Goal: Task Accomplishment & Management: Manage account settings

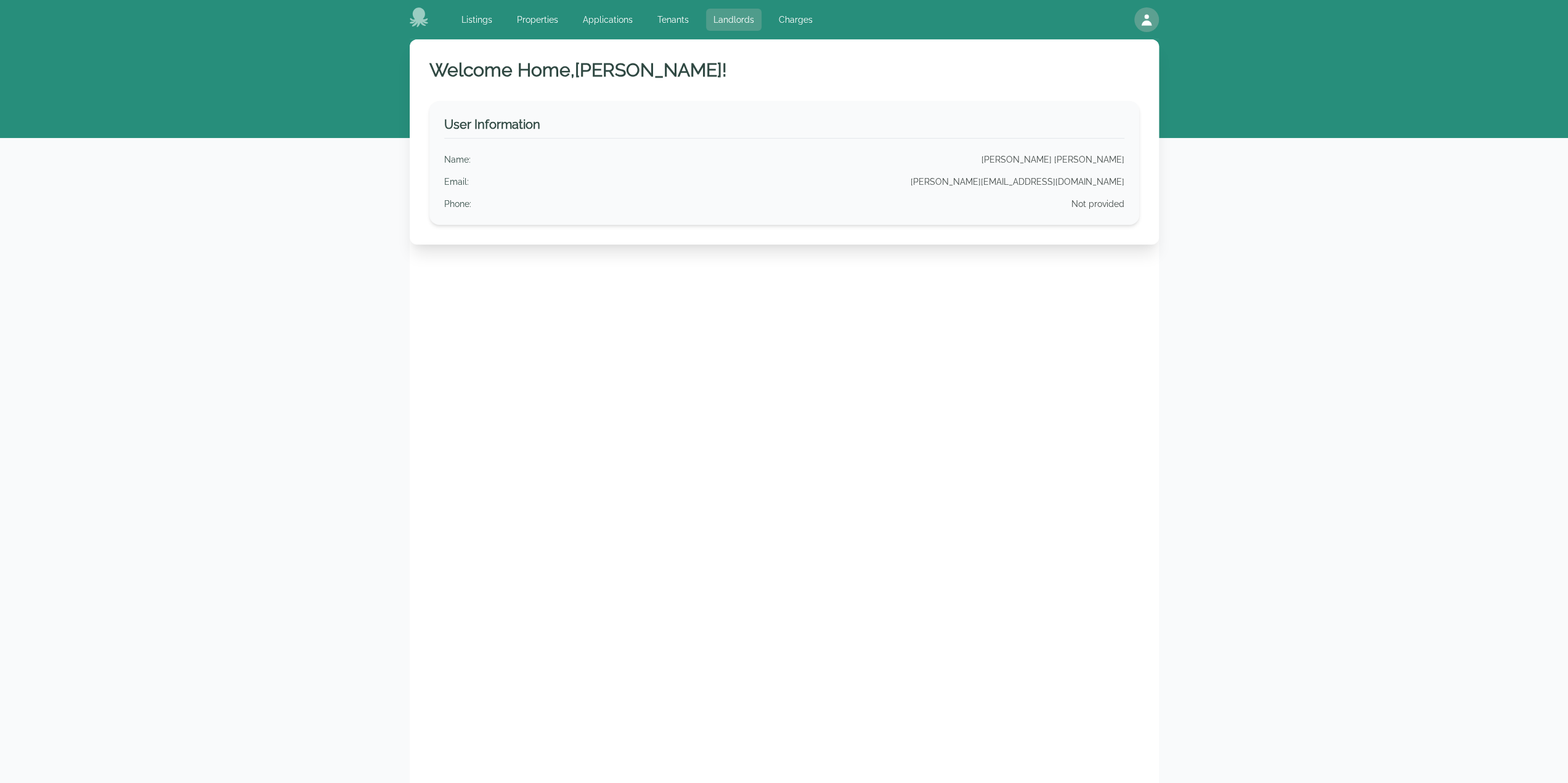
click at [727, 16] on link "Landlords" at bounding box center [734, 19] width 55 height 22
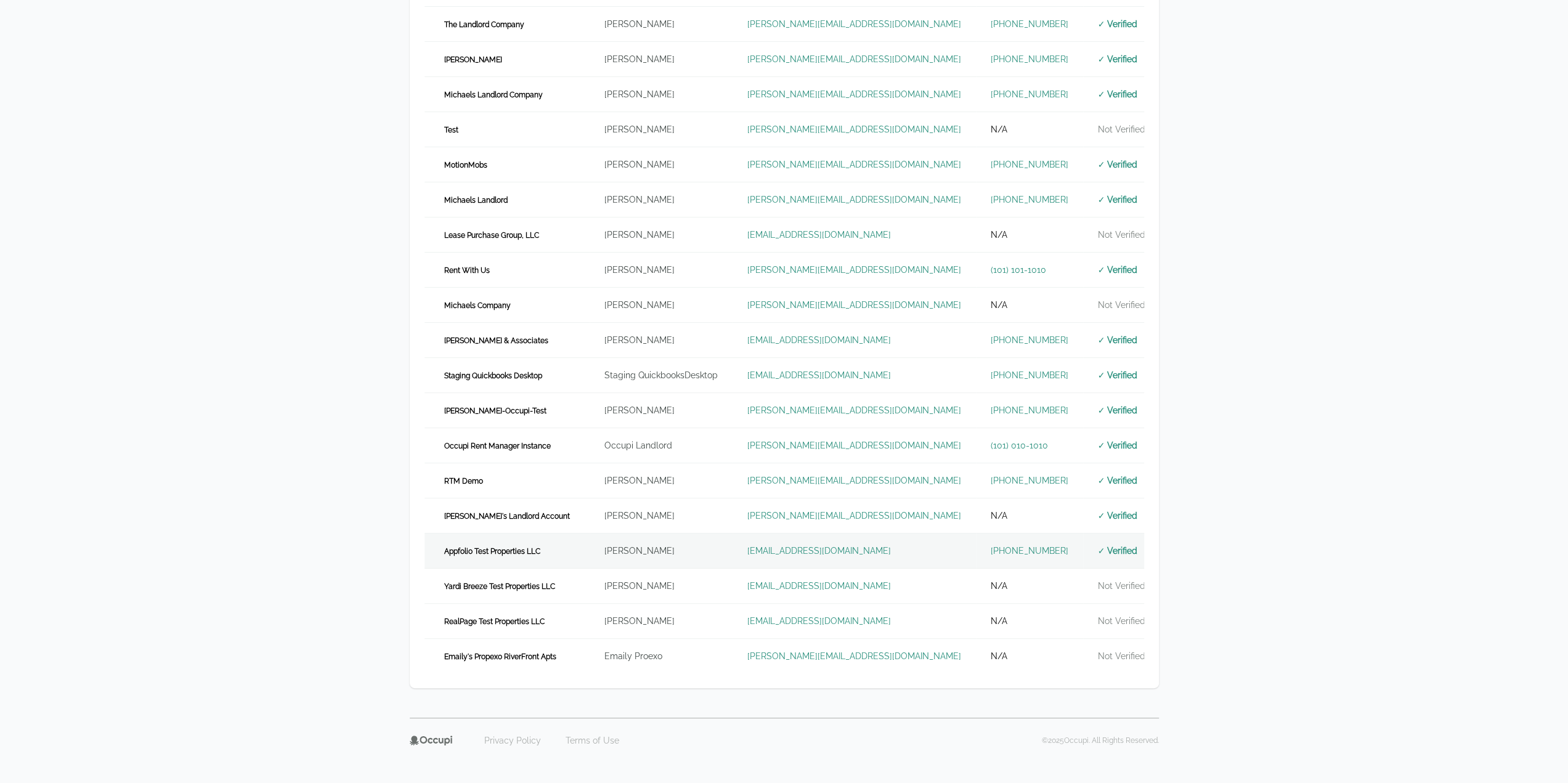
scroll to position [263, 0]
click at [553, 538] on td "Appfolio Test Properties LLC" at bounding box center [507, 547] width 165 height 35
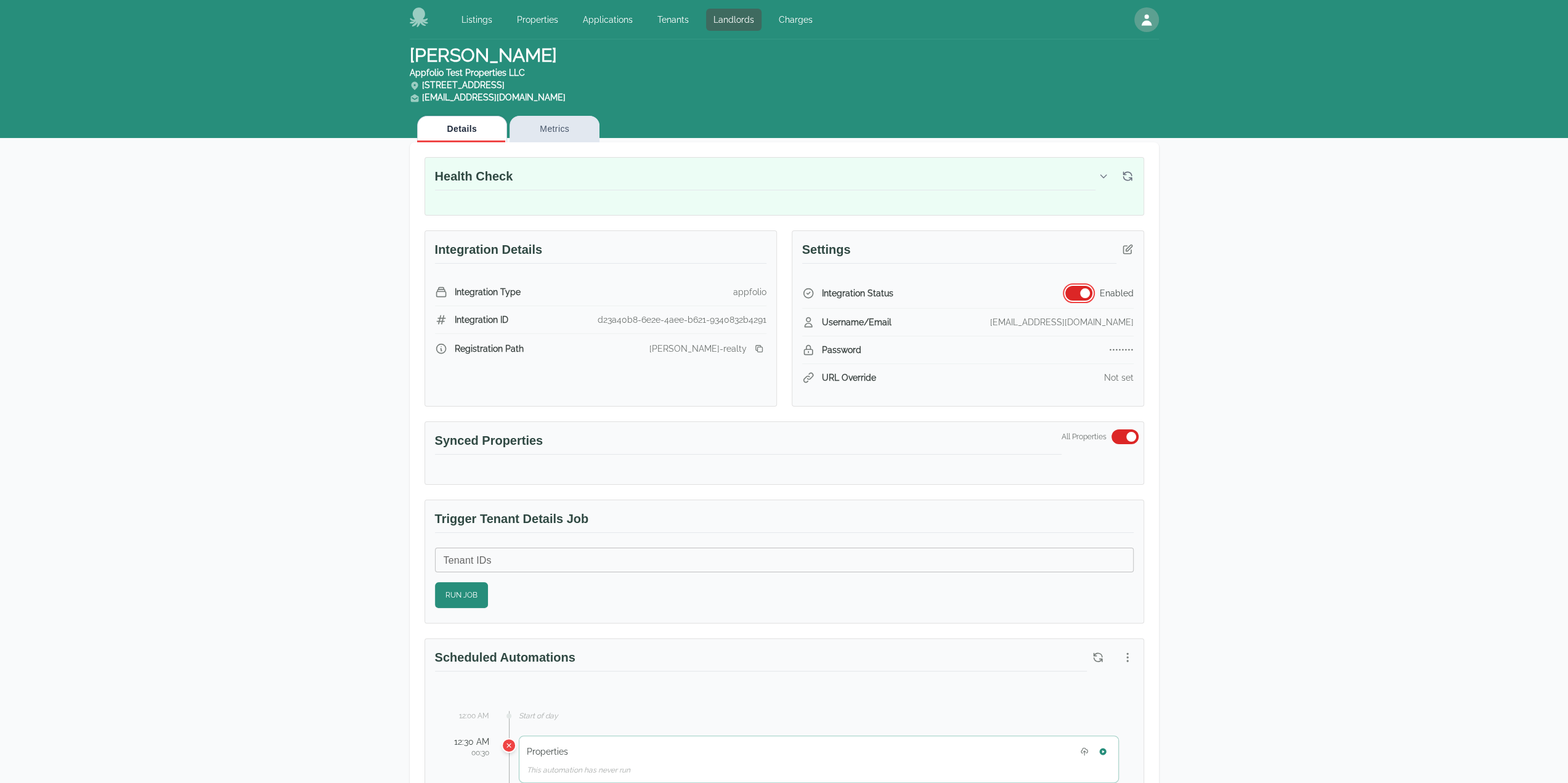
click at [1087, 297] on button "button" at bounding box center [1079, 293] width 27 height 15
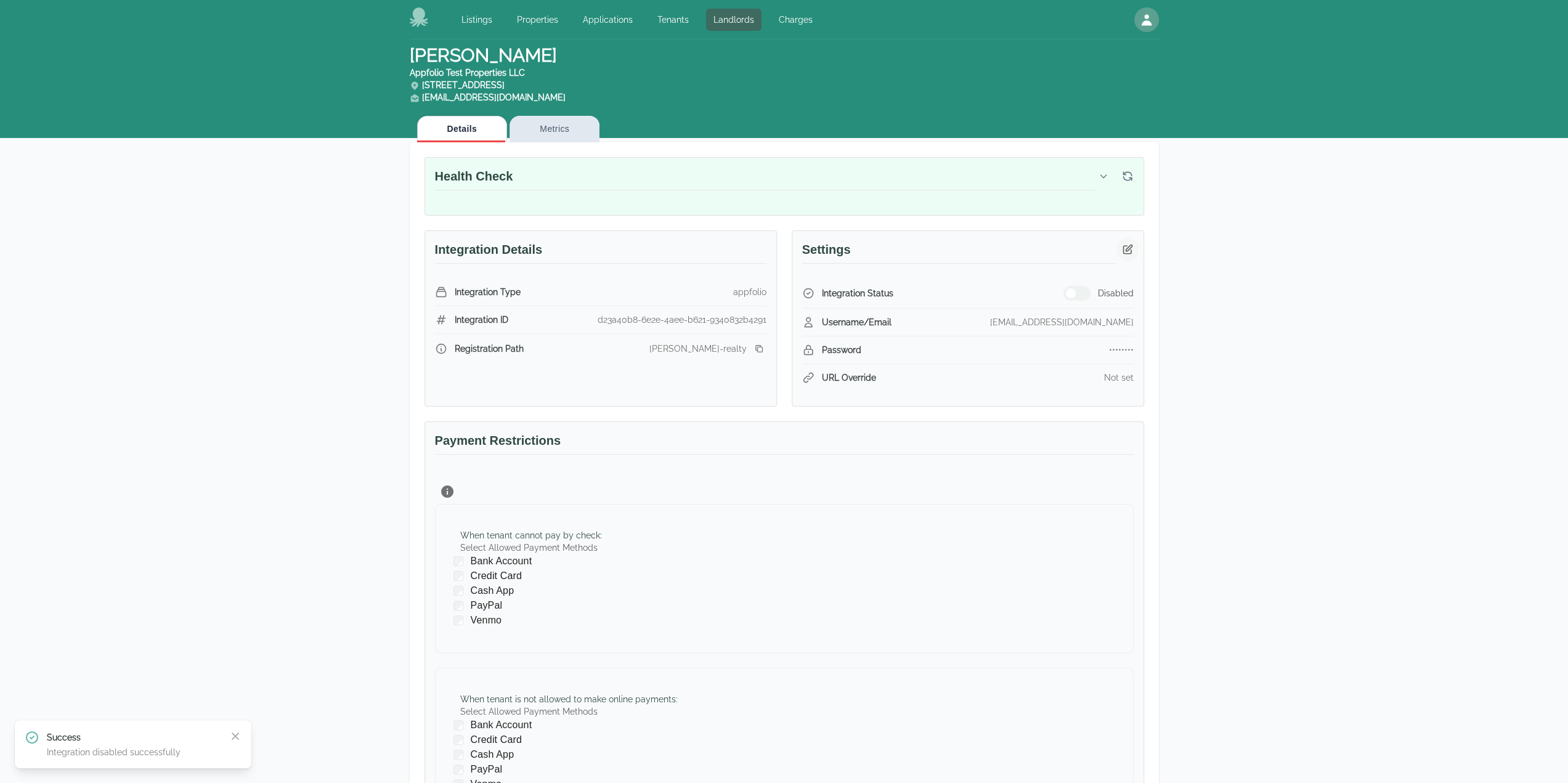
click at [1128, 252] on icon "button" at bounding box center [1127, 249] width 8 height 8
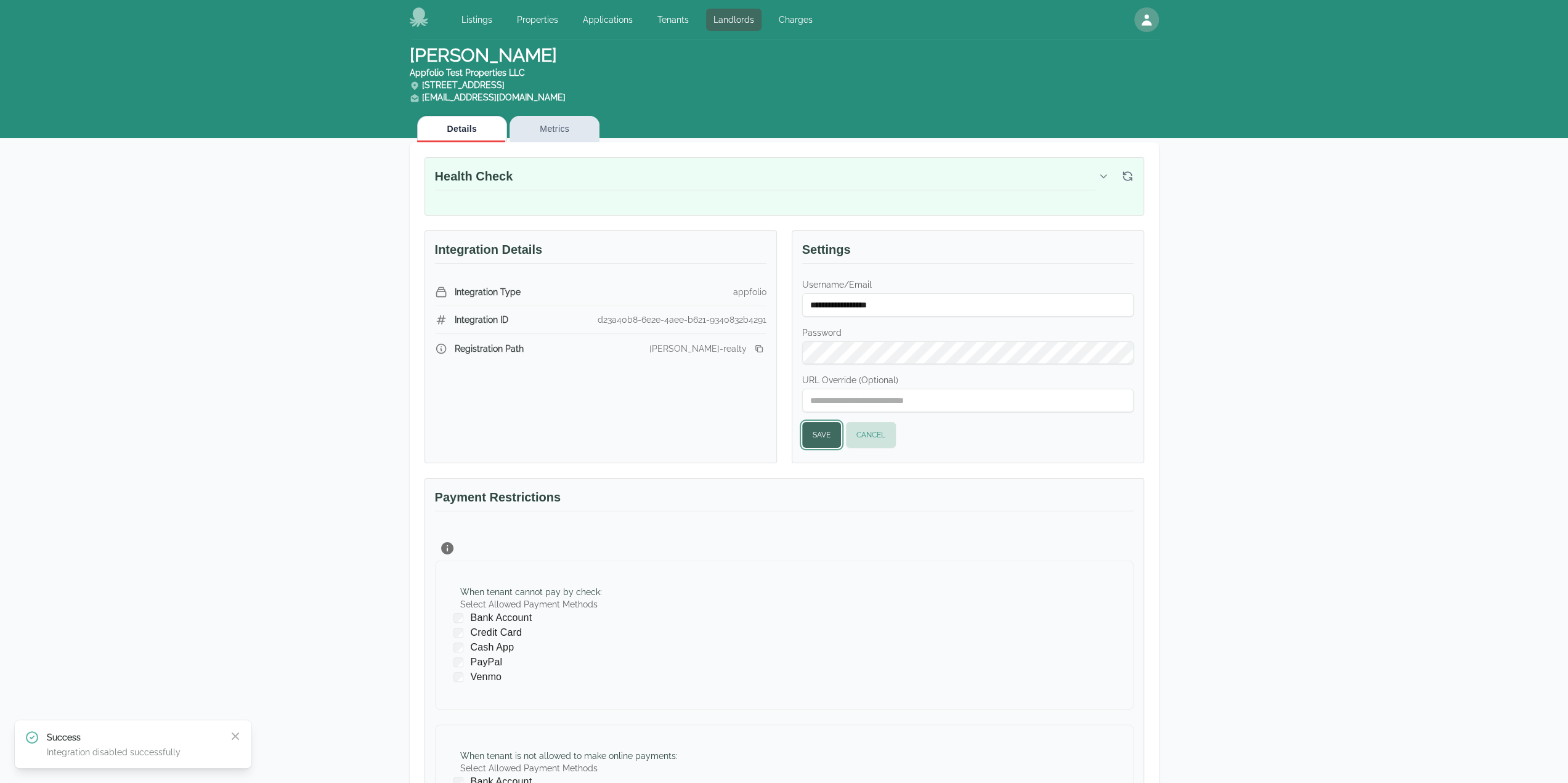
click at [827, 434] on button "Save" at bounding box center [822, 435] width 39 height 26
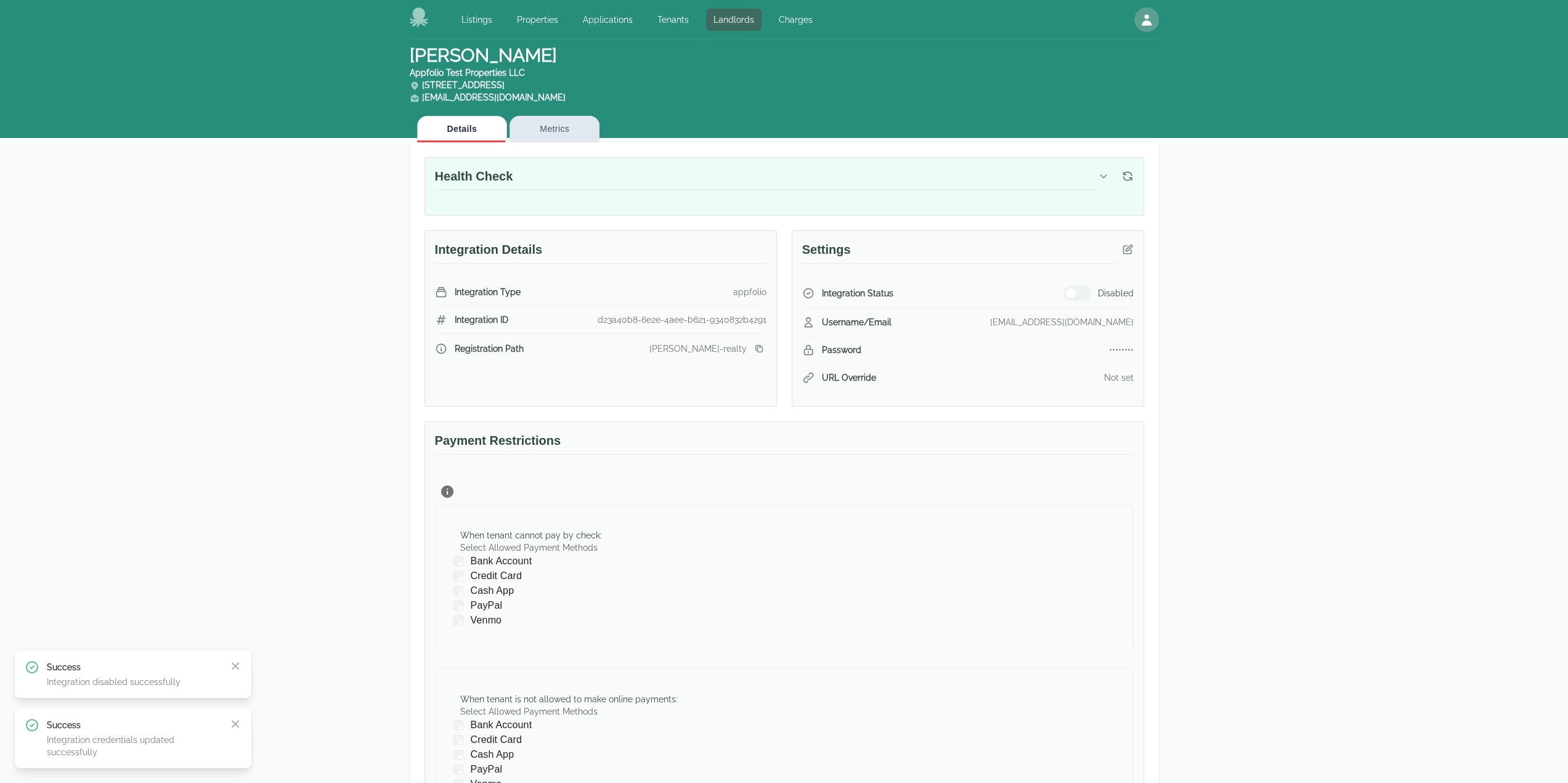
drag, startPoint x: 159, startPoint y: 171, endPoint x: 58, endPoint y: 0, distance: 198.6
click at [159, 169] on div "[PERSON_NAME] Appfolio Test Properties LLC [STREET_ADDRESS] [EMAIL_ADDRESS][DOM…" at bounding box center [784, 474] width 1568 height 870
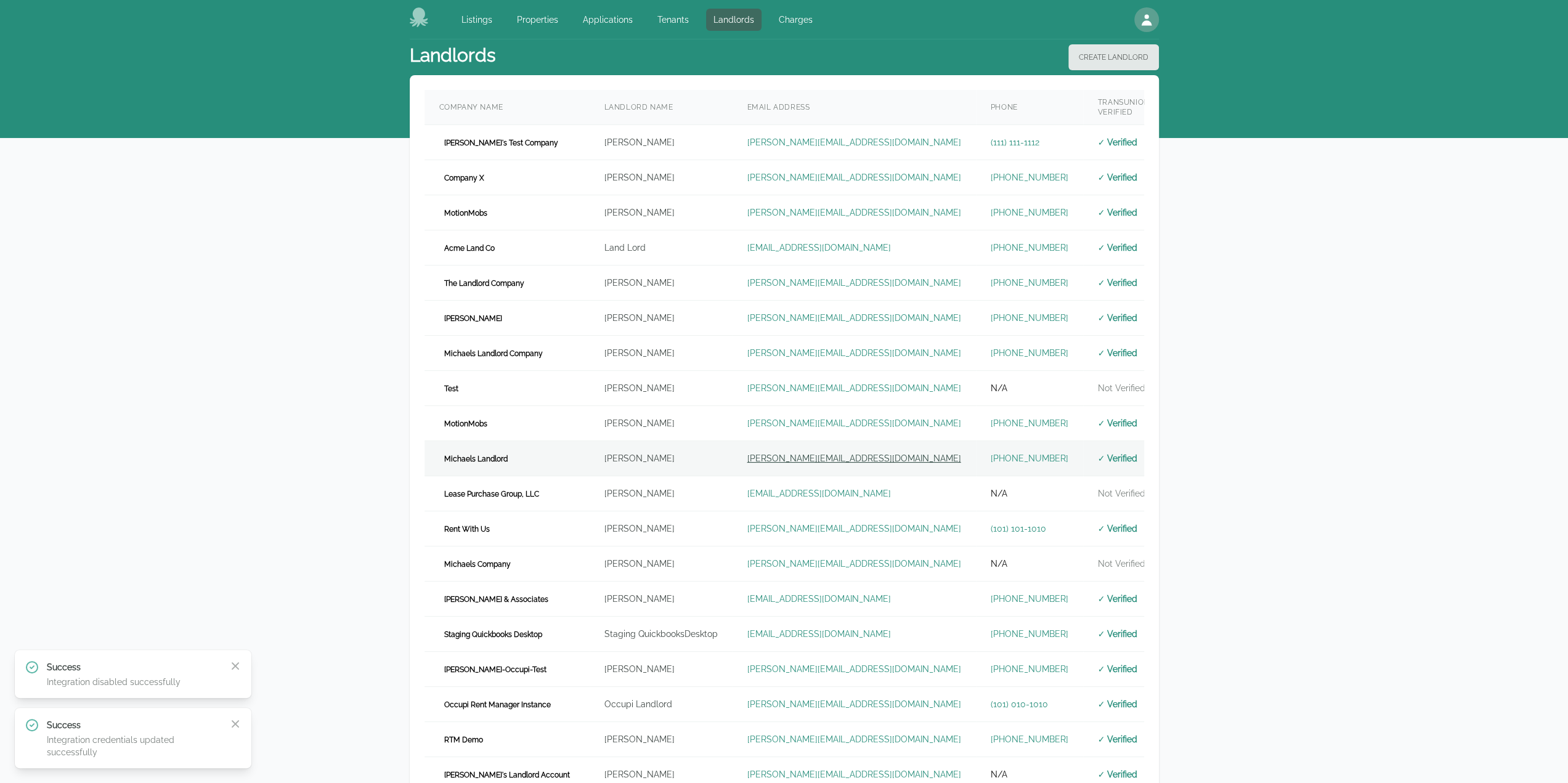
scroll to position [263, 0]
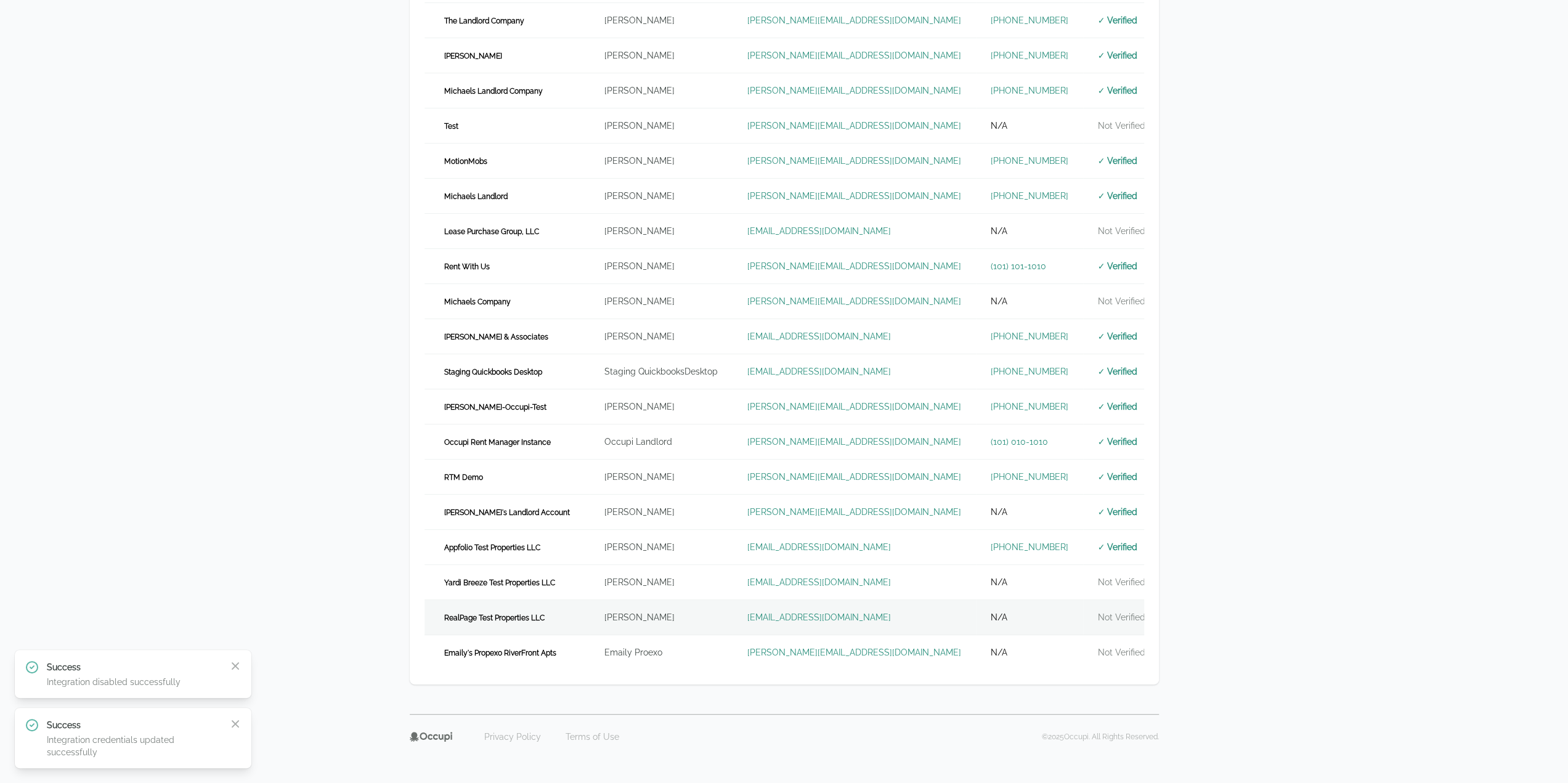
click at [567, 603] on td "RealPage Test Properties LLC" at bounding box center [507, 617] width 165 height 35
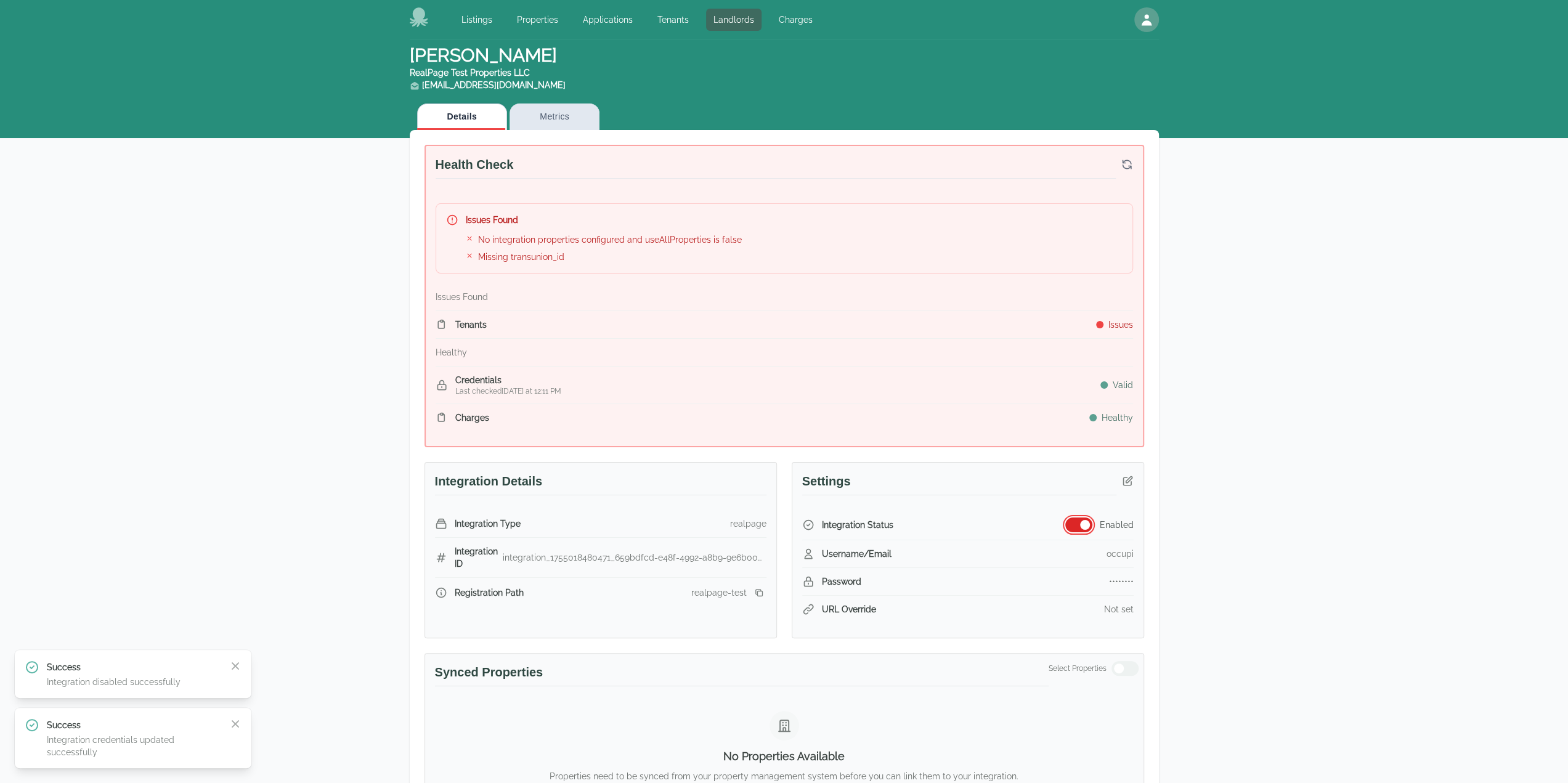
click at [1083, 522] on span "button" at bounding box center [1085, 525] width 10 height 10
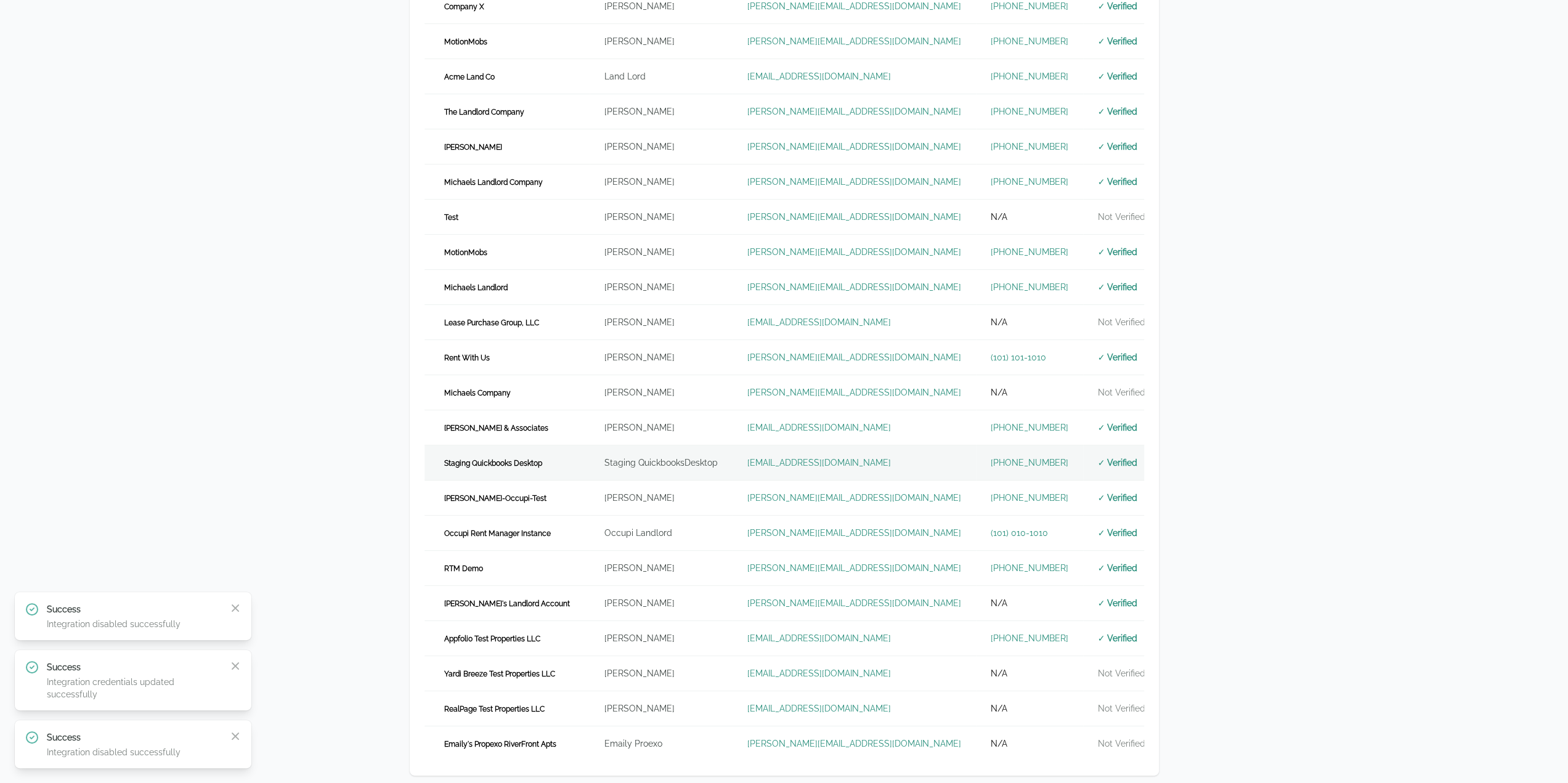
scroll to position [263, 0]
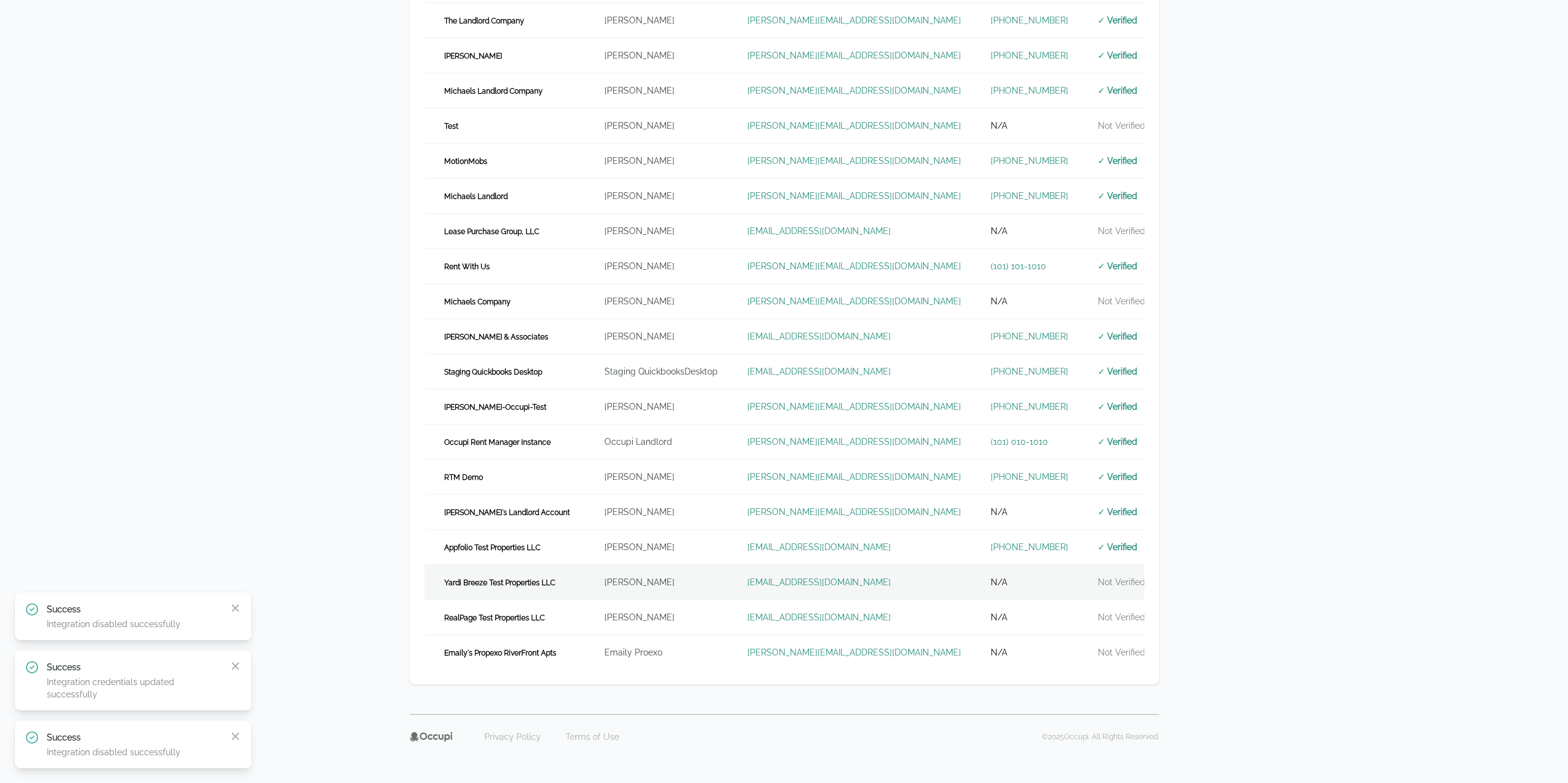
click at [544, 588] on td "Yardi Breeze Test Properties LLC" at bounding box center [507, 583] width 165 height 35
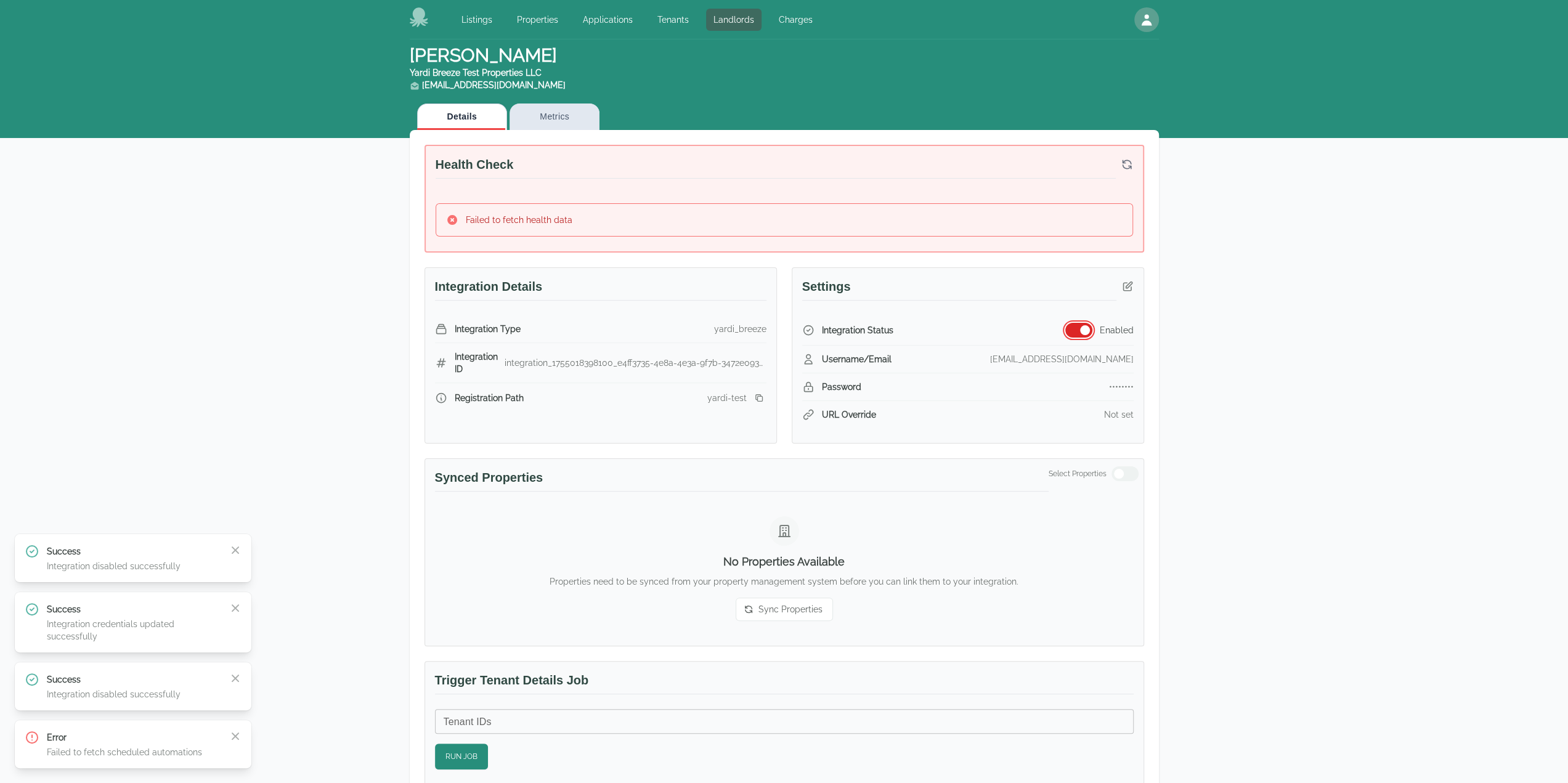
click at [1088, 331] on span "button" at bounding box center [1085, 330] width 10 height 10
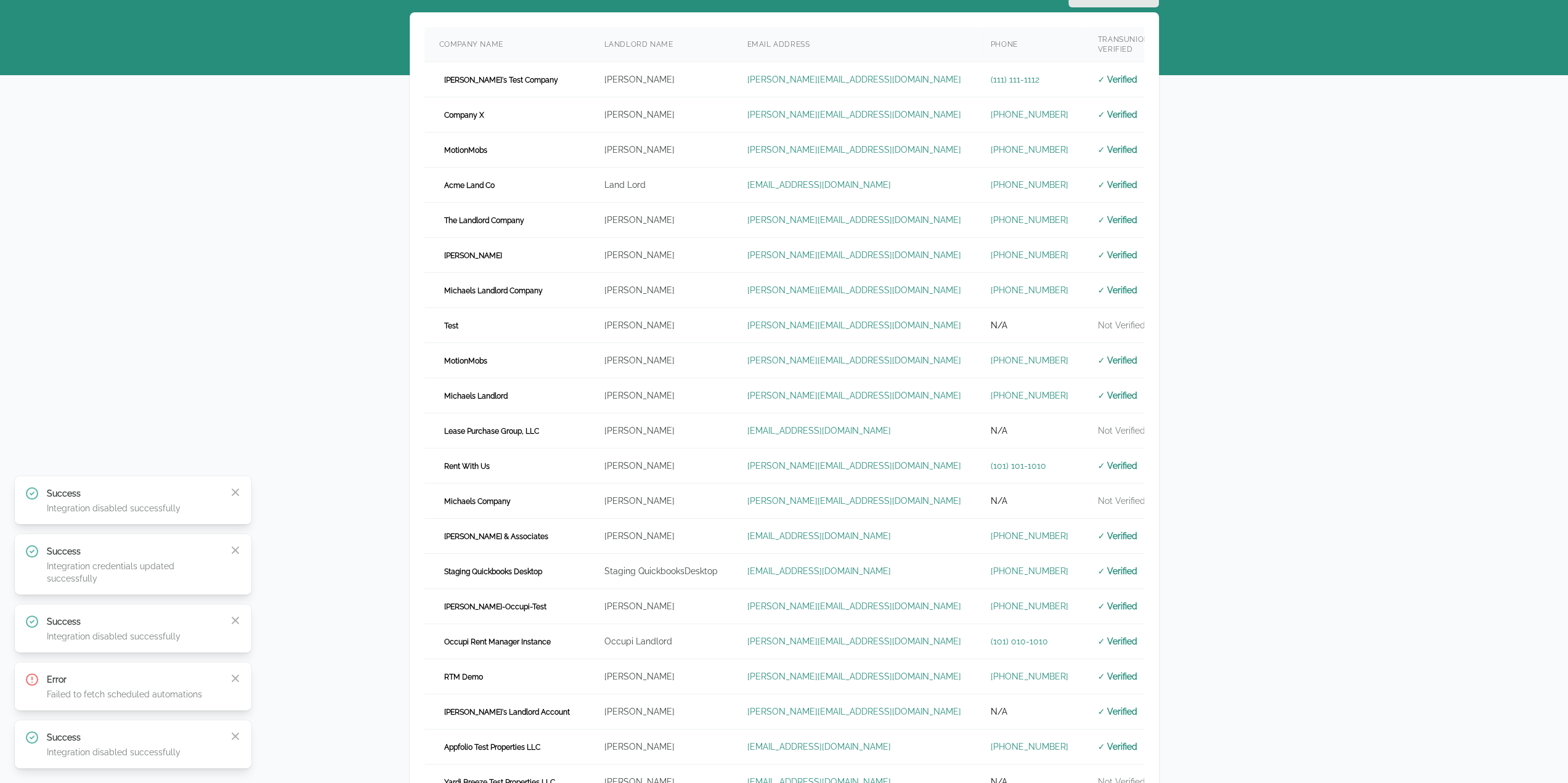
scroll to position [263, 0]
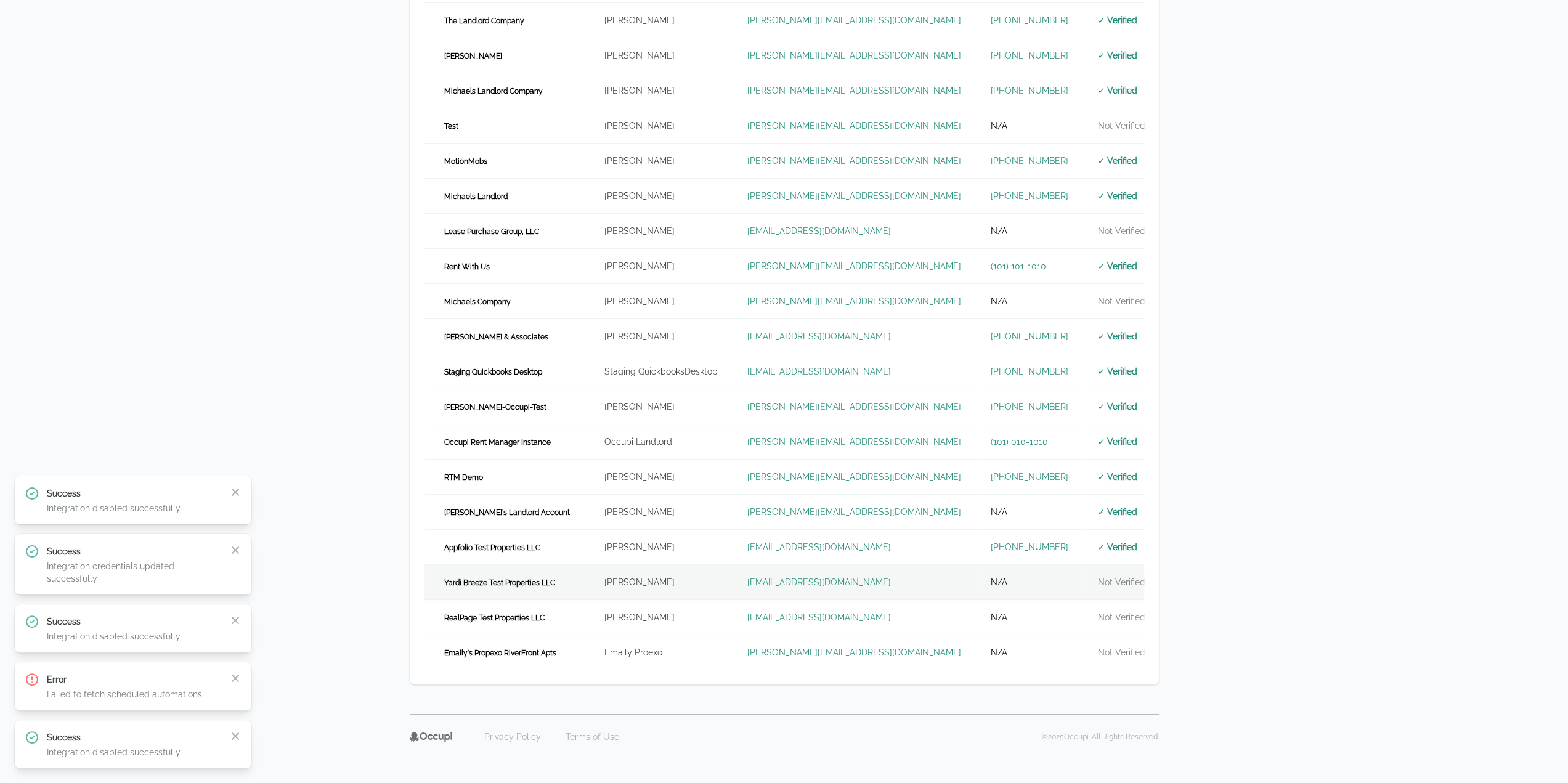
click at [562, 576] on td "Yardi Breeze Test Properties LLC" at bounding box center [507, 583] width 165 height 35
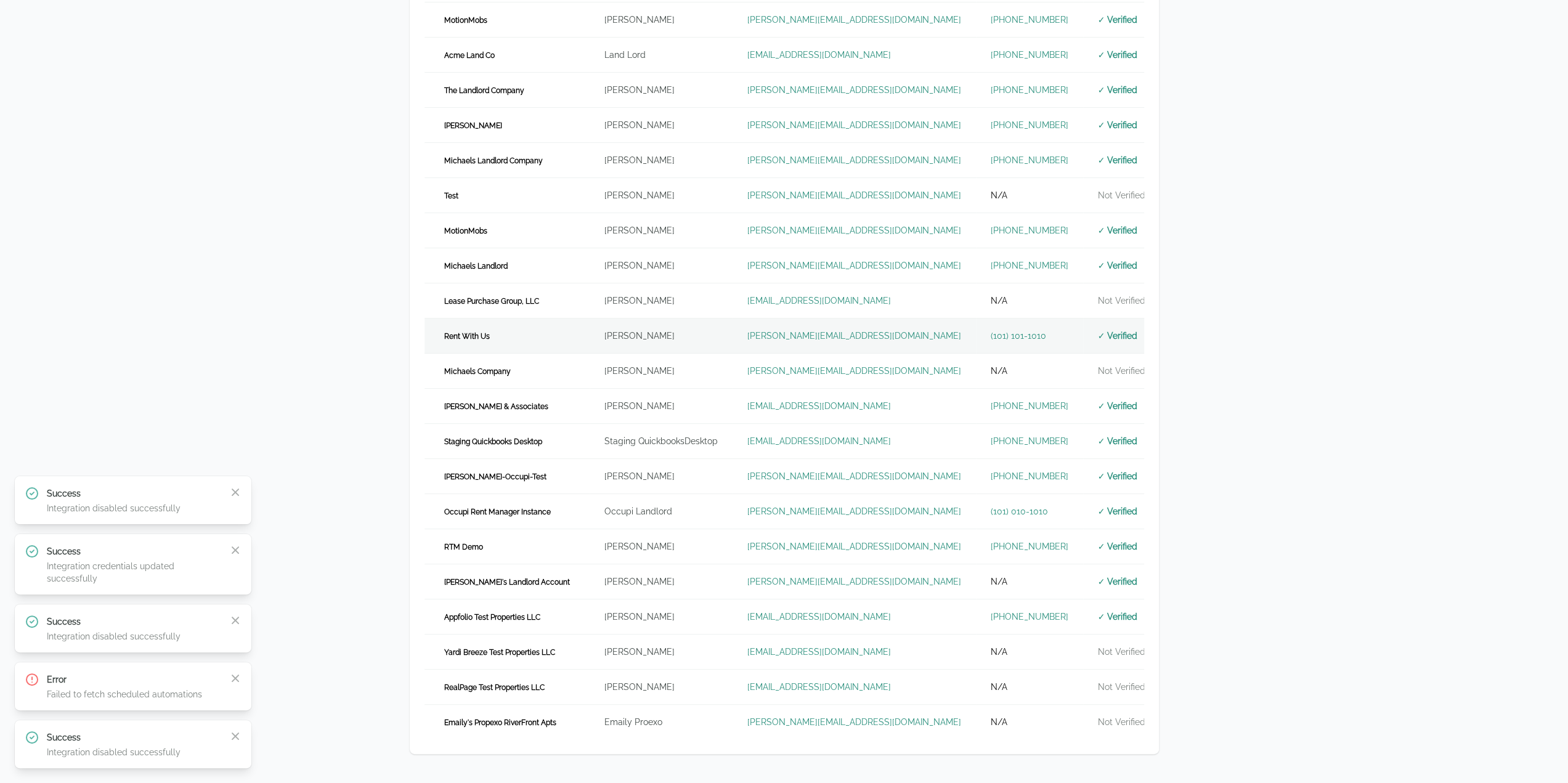
scroll to position [263, 0]
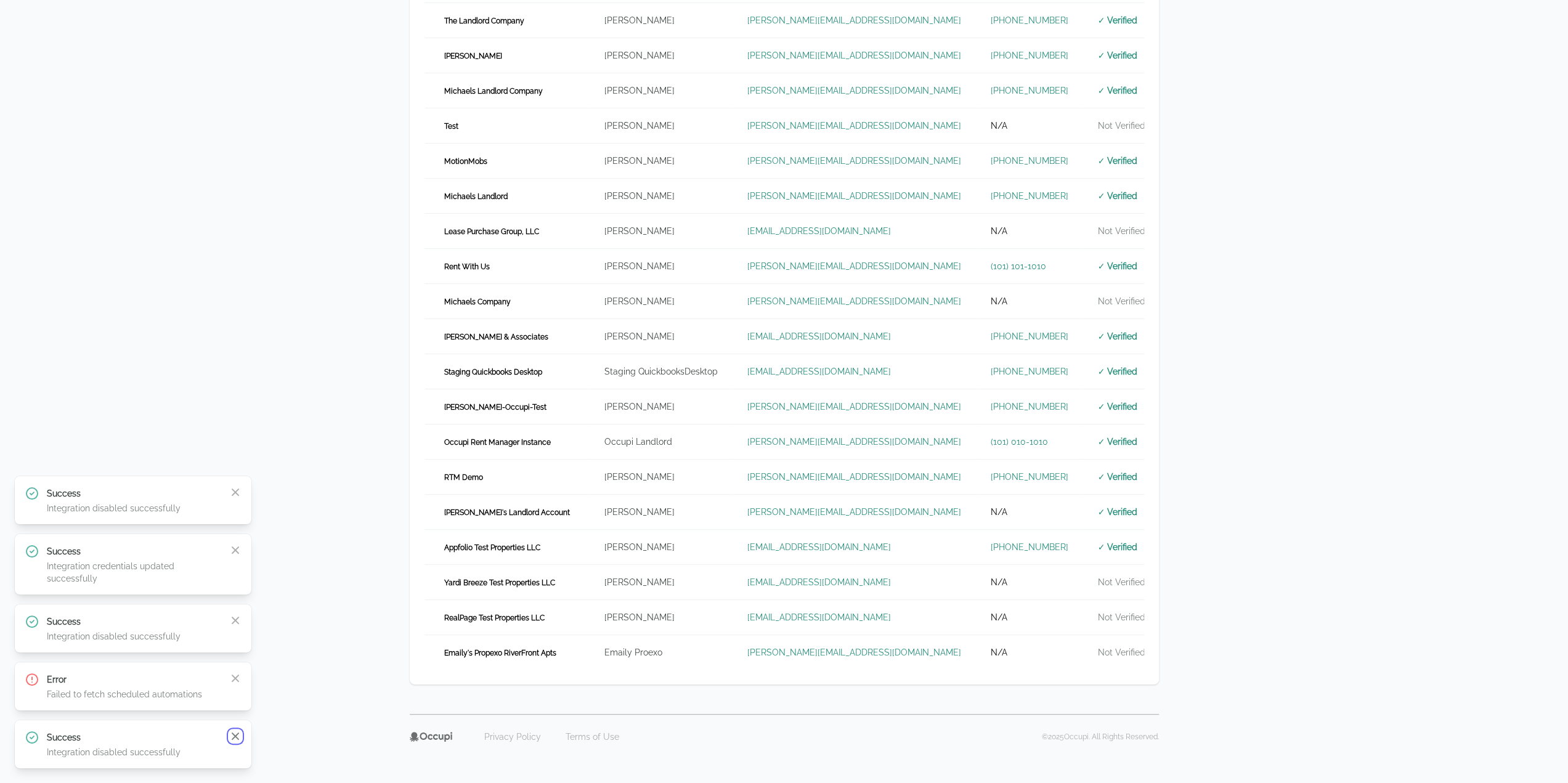
click at [240, 739] on icon "button" at bounding box center [235, 736] width 12 height 12
click at [240, 739] on div "Success Integration credentials updated successfully Close" at bounding box center [133, 738] width 217 height 40
click at [230, 721] on icon "button" at bounding box center [235, 724] width 12 height 12
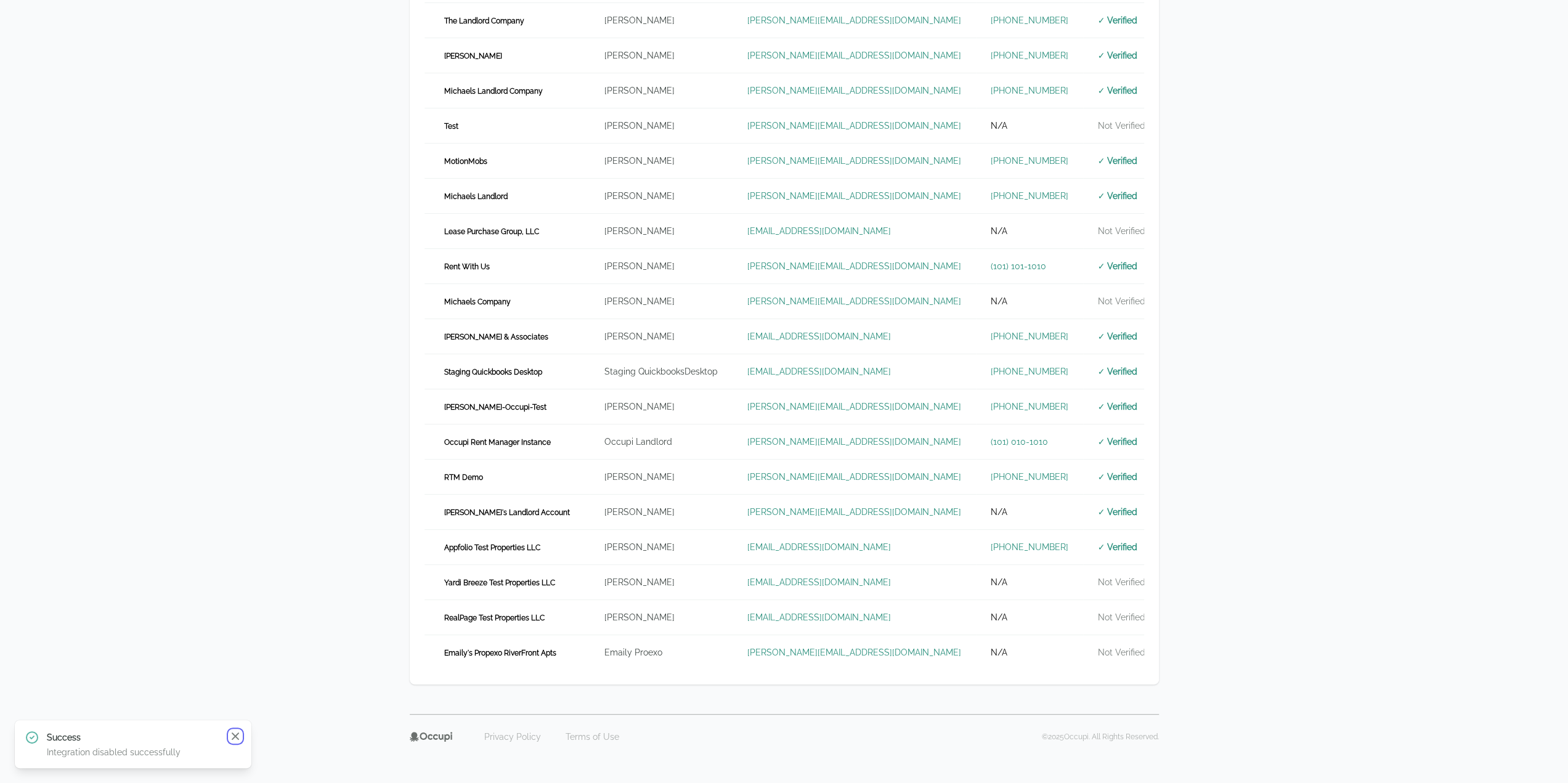
click at [234, 737] on icon "button" at bounding box center [236, 737] width 8 height 8
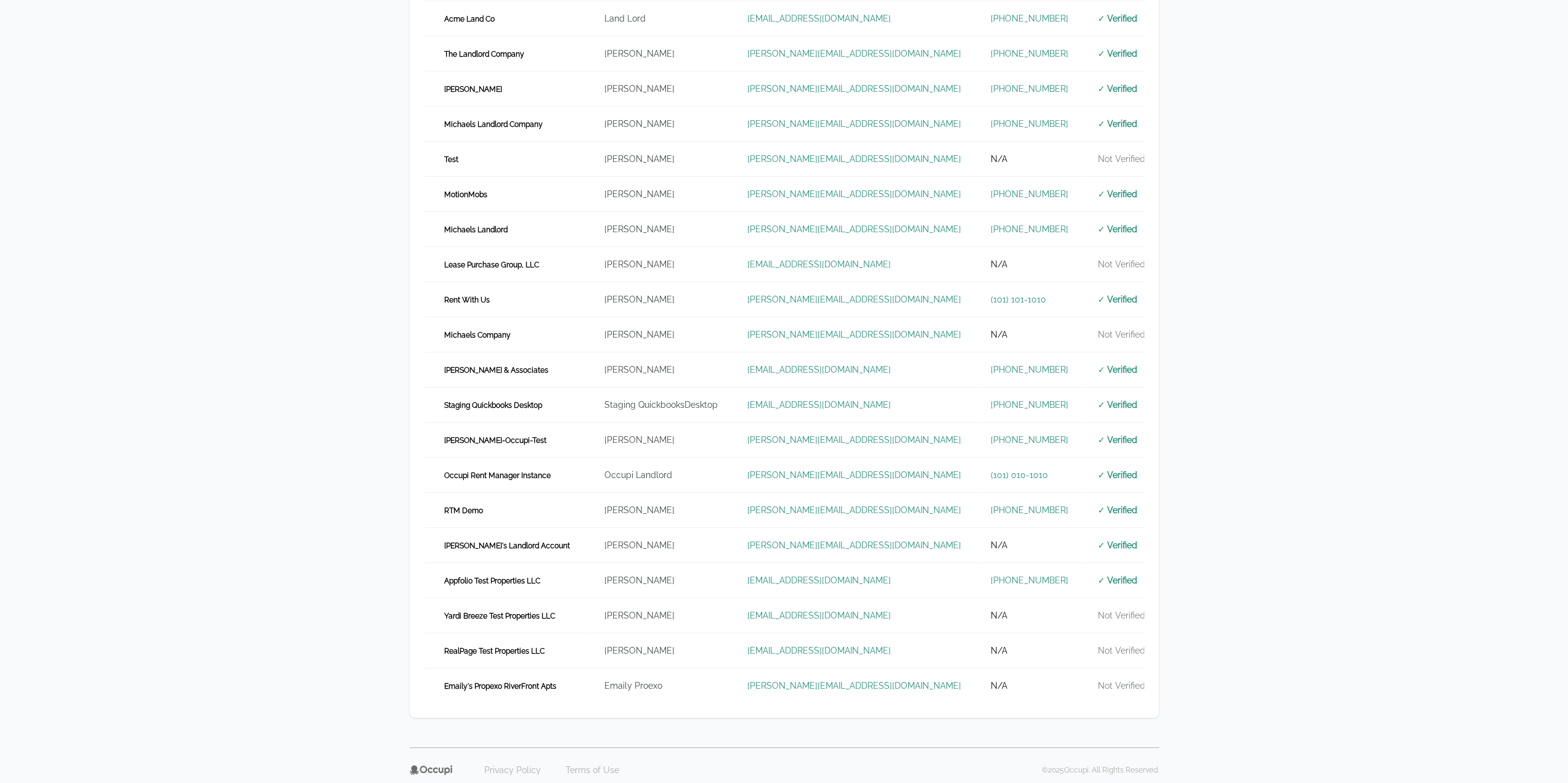
scroll to position [0, 0]
